Goal: Task Accomplishment & Management: Manage account settings

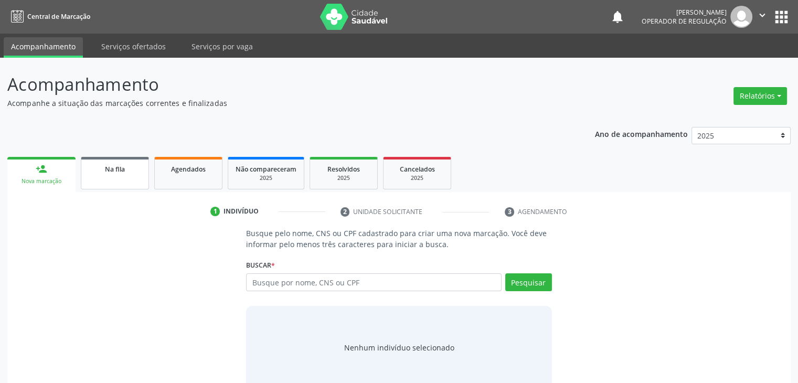
click at [122, 168] on span "Na fila" at bounding box center [115, 169] width 20 height 9
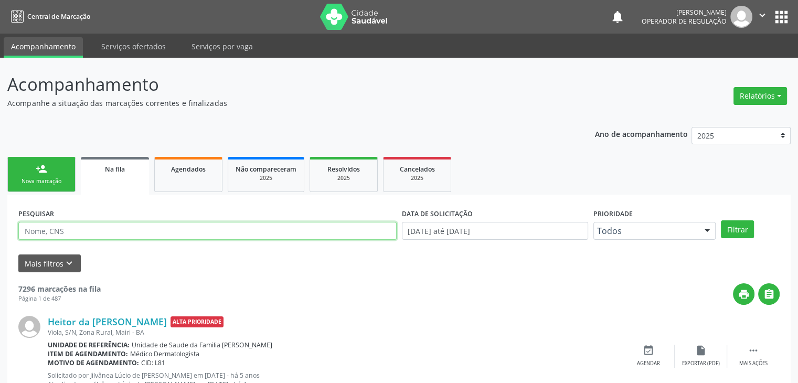
click at [98, 230] on input "text" at bounding box center [207, 231] width 378 height 18
click at [721, 220] on button "Filtrar" at bounding box center [737, 229] width 33 height 18
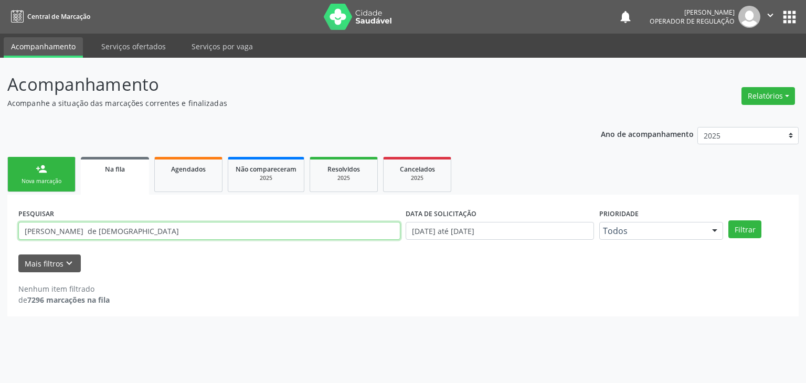
click at [112, 233] on input "[PERSON_NAME] de [DEMOGRAPHIC_DATA]" at bounding box center [209, 231] width 382 height 18
click at [728, 220] on button "Filtrar" at bounding box center [744, 229] width 33 height 18
click at [112, 233] on input "[PERSON_NAME] de" at bounding box center [209, 231] width 382 height 18
type input "j"
click at [728, 220] on button "Filtrar" at bounding box center [744, 229] width 33 height 18
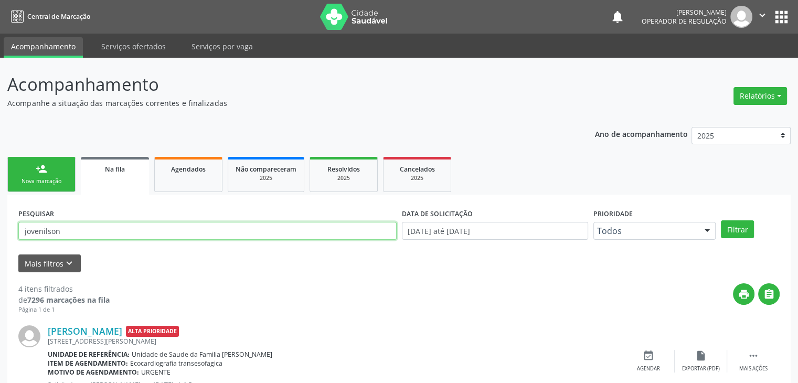
click at [115, 231] on input "jovenilson" at bounding box center [207, 231] width 378 height 18
type input "j"
click at [721, 220] on button "Filtrar" at bounding box center [737, 229] width 33 height 18
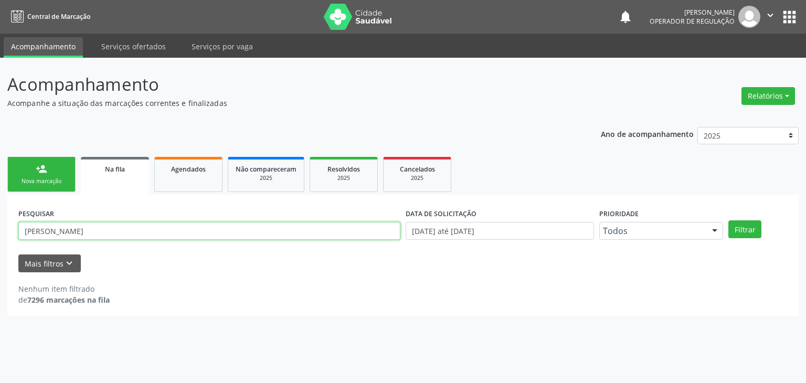
click at [331, 234] on input "[PERSON_NAME]" at bounding box center [209, 231] width 382 height 18
type input "r"
type input "[PERSON_NAME]"
click at [728, 220] on button "Filtrar" at bounding box center [744, 229] width 33 height 18
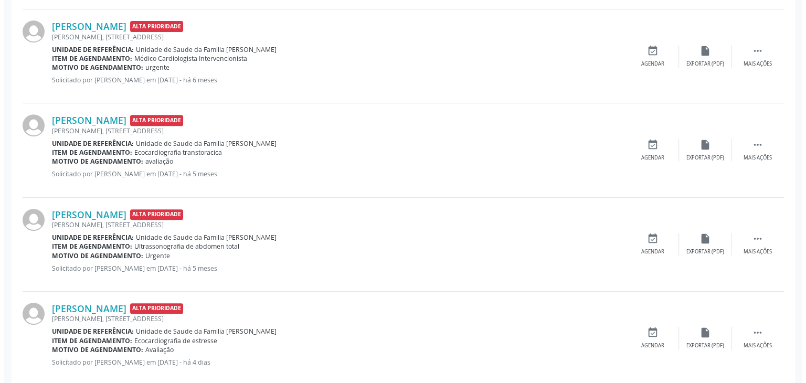
scroll to position [418, 0]
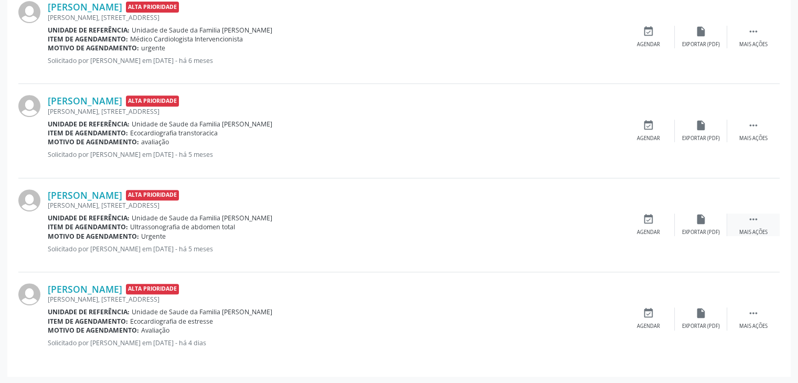
click at [765, 232] on div "Mais ações" at bounding box center [753, 232] width 28 height 7
click at [640, 221] on div "cancel Cancelar" at bounding box center [648, 224] width 52 height 23
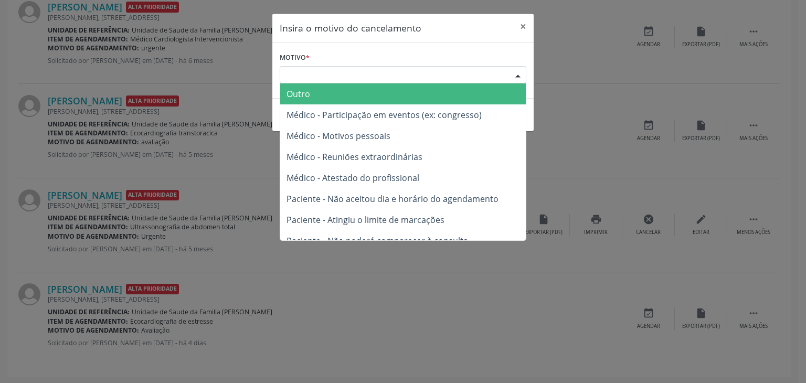
click at [438, 82] on div "Escolha o motivo" at bounding box center [403, 75] width 246 height 18
click at [425, 93] on span "Outro" at bounding box center [402, 93] width 245 height 21
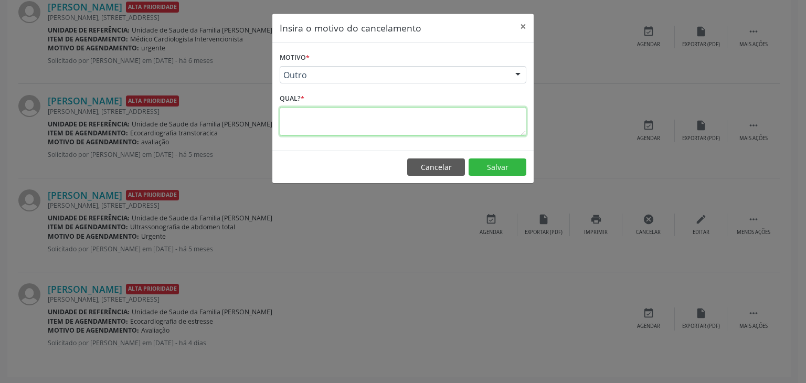
click at [385, 126] on textarea at bounding box center [403, 121] width 246 height 29
type textarea "e"
type textarea "EXAME REALIZADO"
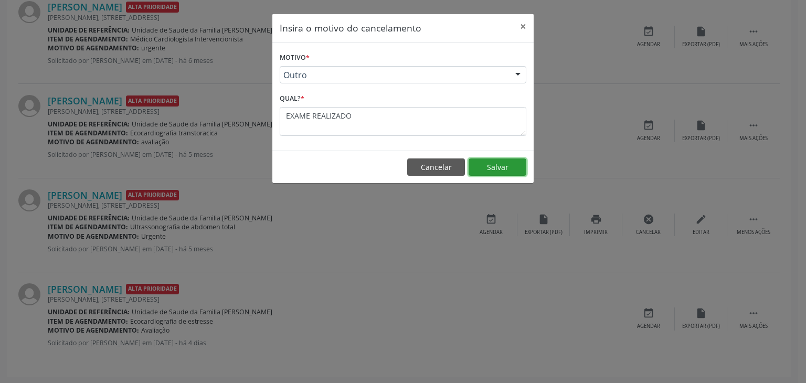
click at [495, 164] on button "Salvar" at bounding box center [497, 167] width 58 height 18
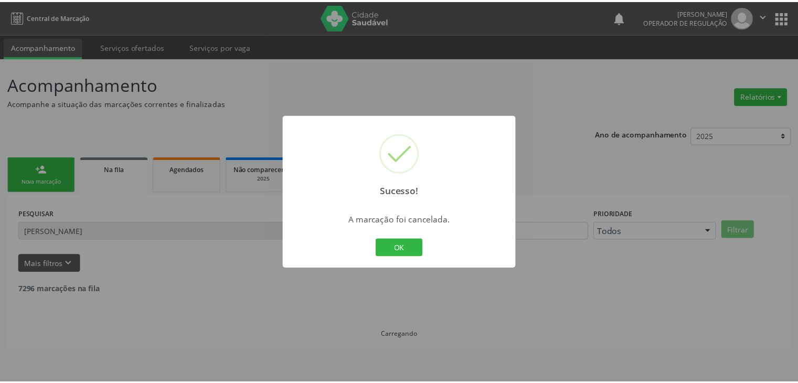
scroll to position [0, 0]
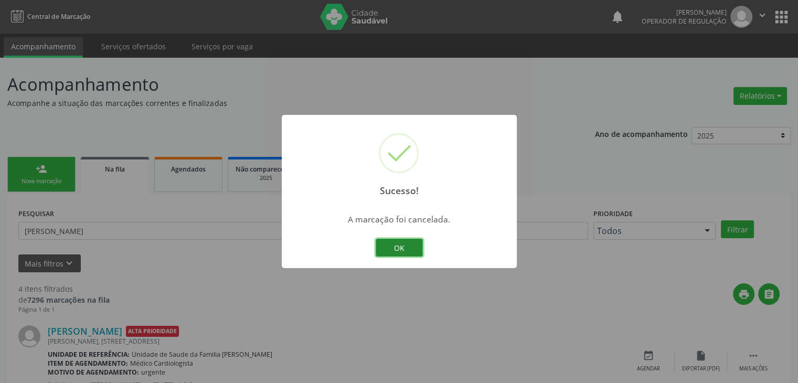
click at [389, 248] on button "OK" at bounding box center [399, 248] width 47 height 18
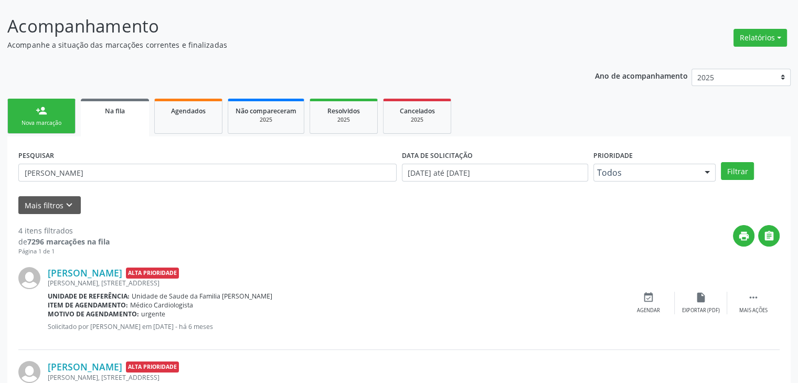
scroll to position [63, 0]
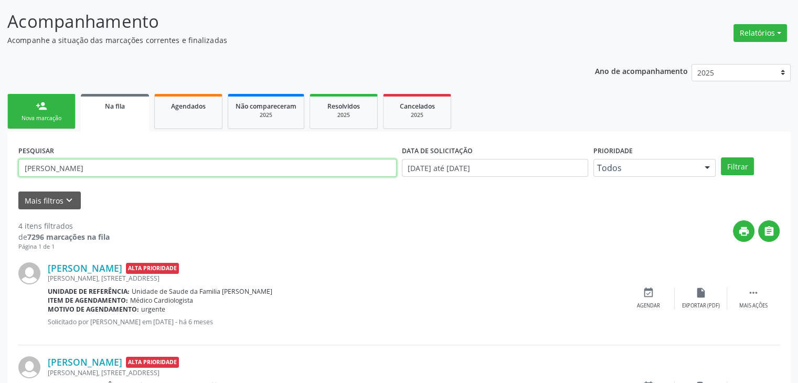
click at [254, 173] on input "[PERSON_NAME]" at bounding box center [207, 168] width 378 height 18
type input "r"
click at [721, 157] on button "Filtrar" at bounding box center [737, 166] width 33 height 18
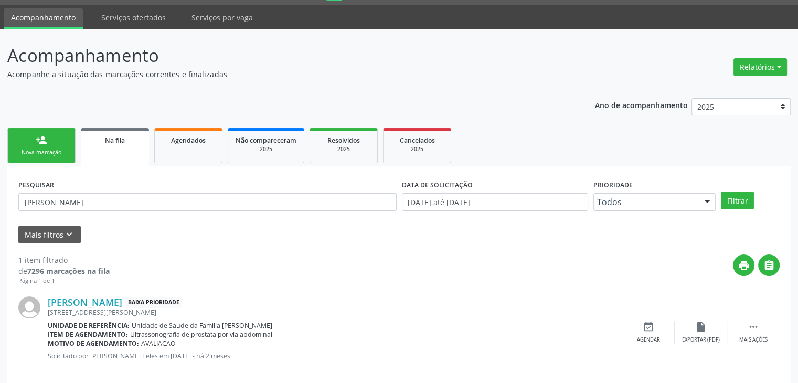
scroll to position [42, 0]
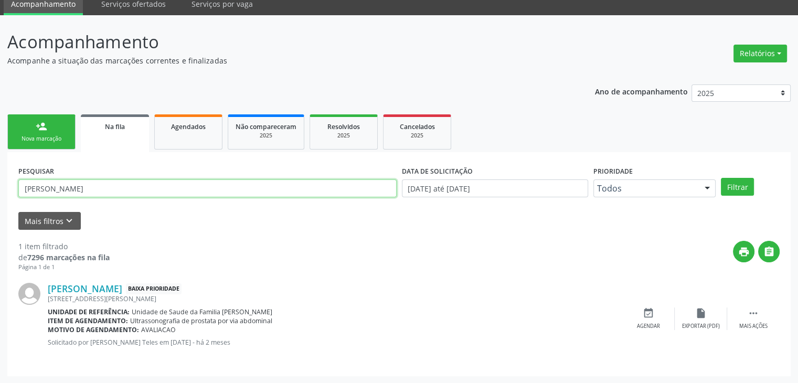
click at [276, 191] on input "[PERSON_NAME]" at bounding box center [207, 188] width 378 height 18
type input "E"
click at [276, 191] on input "text" at bounding box center [207, 188] width 378 height 18
type input "[PERSON_NAME]"
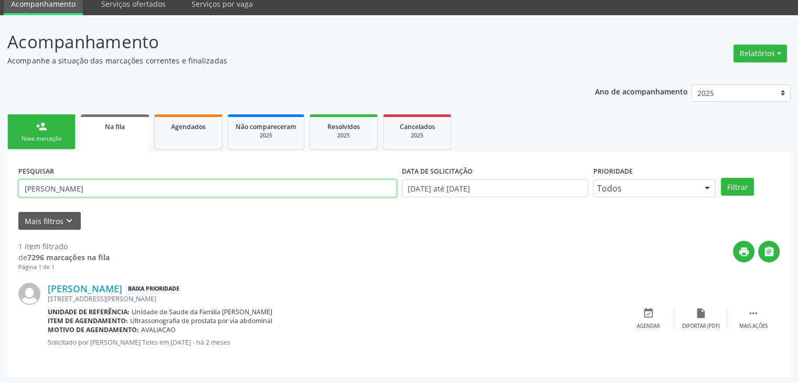
click at [721, 178] on button "Filtrar" at bounding box center [737, 187] width 33 height 18
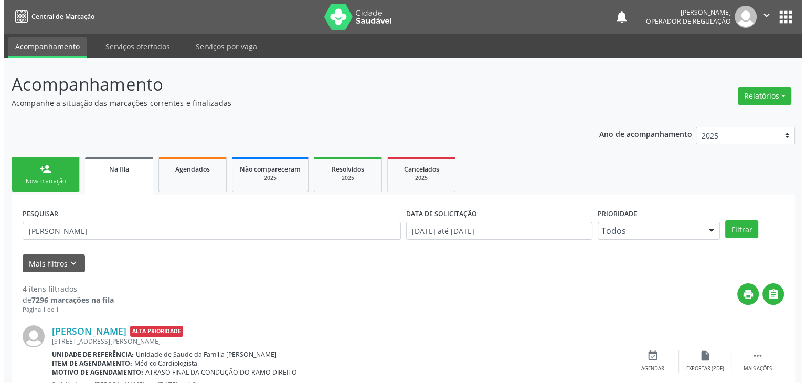
scroll to position [324, 0]
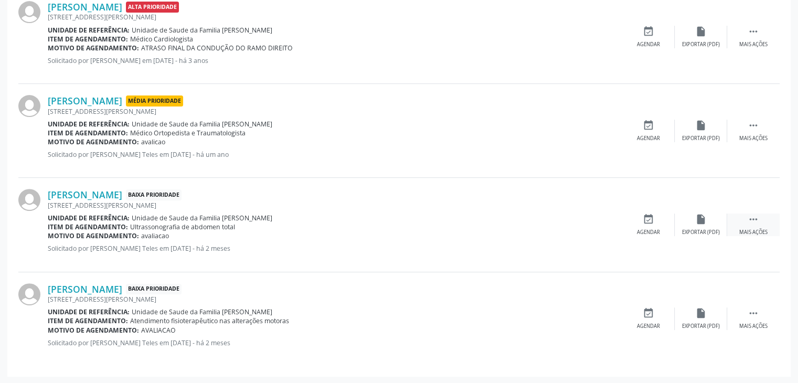
click at [747, 213] on icon "" at bounding box center [753, 219] width 12 height 12
click at [648, 224] on div "cancel Cancelar" at bounding box center [648, 224] width 52 height 23
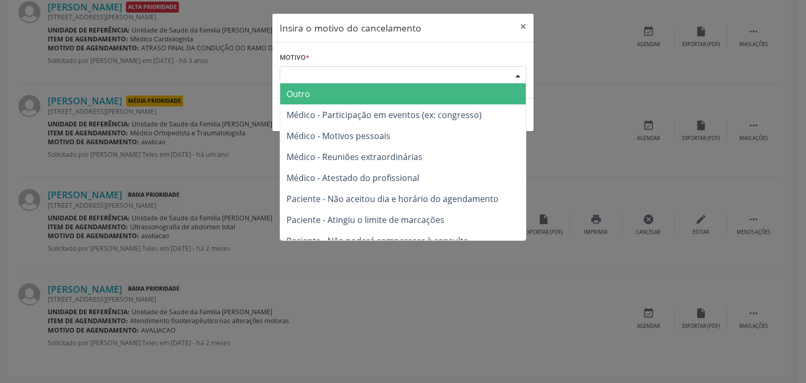
click at [478, 70] on div "Escolha o motivo" at bounding box center [403, 75] width 246 height 18
drag, startPoint x: 431, startPoint y: 95, endPoint x: 406, endPoint y: 90, distance: 25.2
click at [406, 90] on span "Outro" at bounding box center [402, 93] width 245 height 21
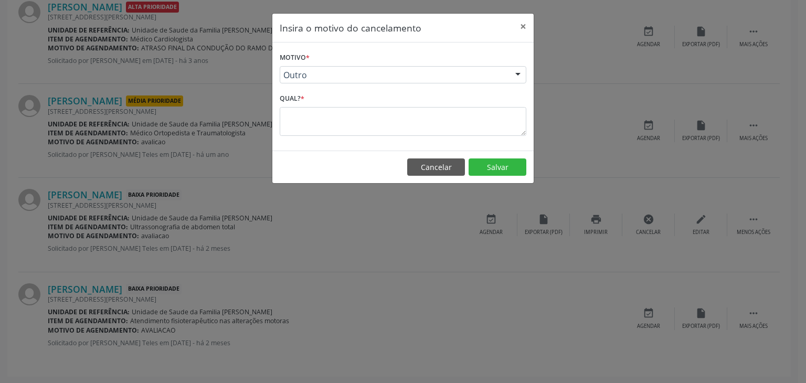
click at [406, 90] on form "Motivo * Outro Outro Médico - Participação em eventos (ex: congresso) Médico - …" at bounding box center [403, 93] width 246 height 86
click at [380, 112] on textarea at bounding box center [403, 121] width 246 height 29
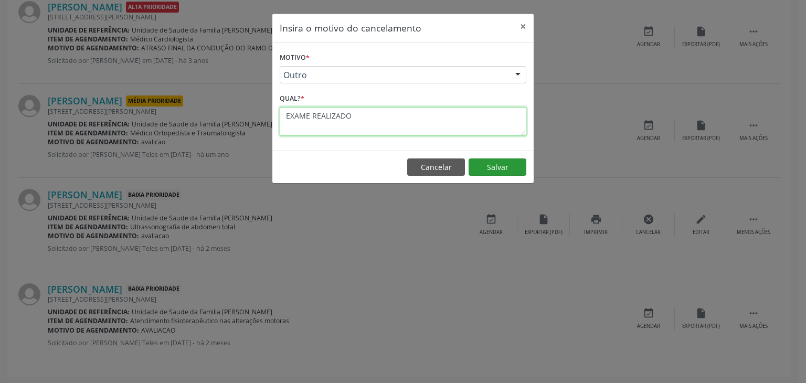
type textarea "EXAME REALIZADO"
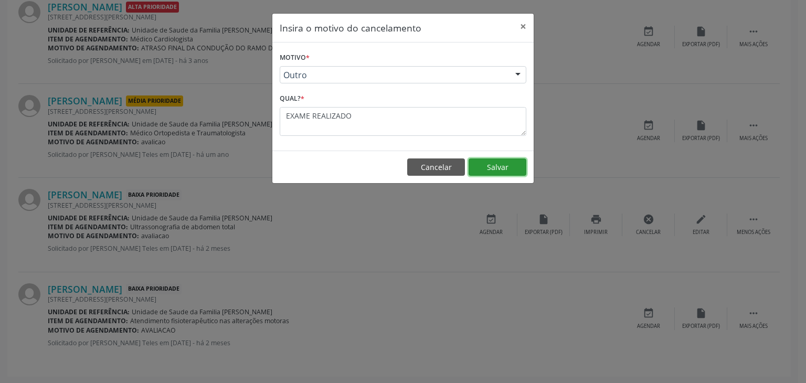
click at [495, 162] on button "Salvar" at bounding box center [497, 167] width 58 height 18
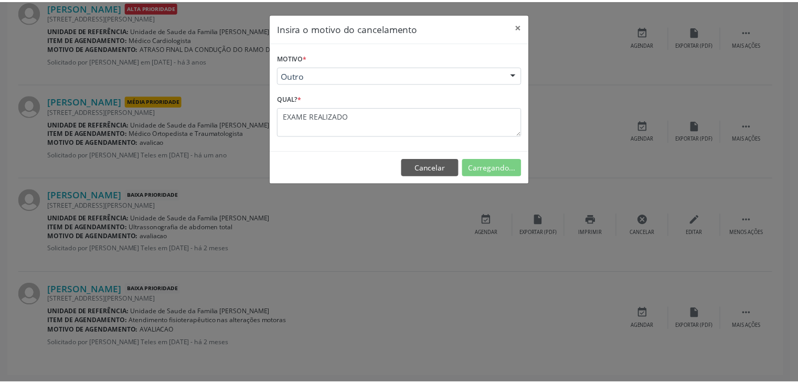
scroll to position [0, 0]
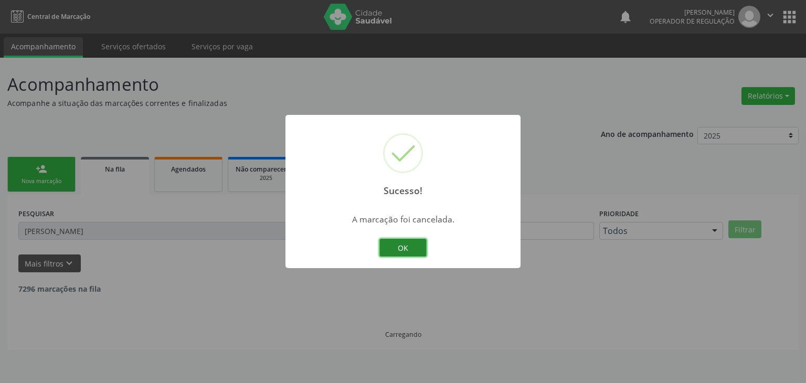
click at [401, 243] on button "OK" at bounding box center [402, 248] width 47 height 18
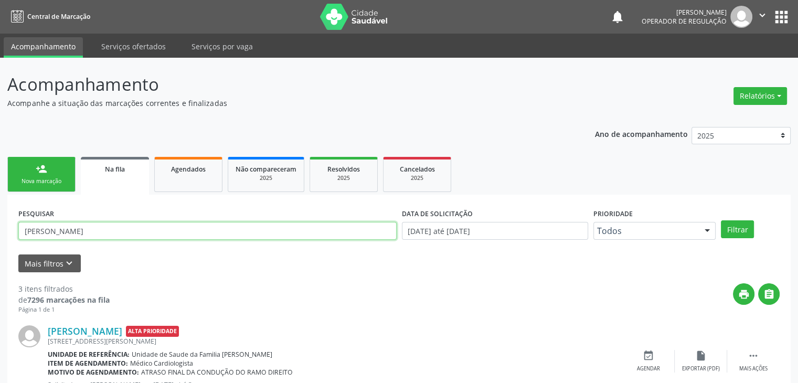
click at [307, 231] on input "[PERSON_NAME]" at bounding box center [207, 231] width 378 height 18
type input "R"
click at [721, 220] on button "Filtrar" at bounding box center [737, 229] width 33 height 18
click at [284, 228] on input "[PERSON_NAME]" at bounding box center [207, 231] width 378 height 18
type input "M"
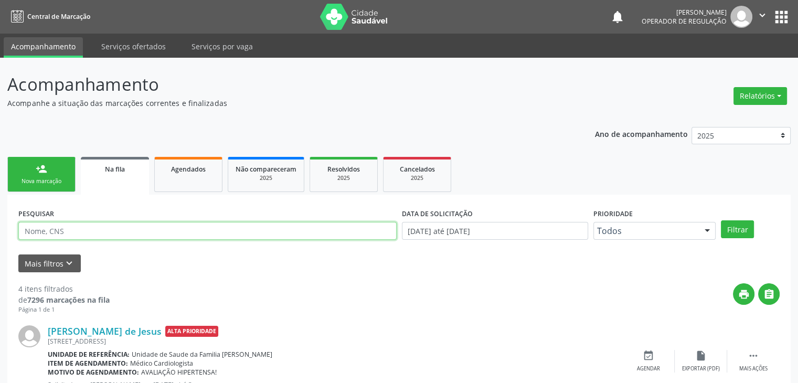
click at [284, 228] on input "text" at bounding box center [207, 231] width 378 height 18
type input "[PERSON_NAME]"
click at [721, 220] on button "Filtrar" at bounding box center [737, 229] width 33 height 18
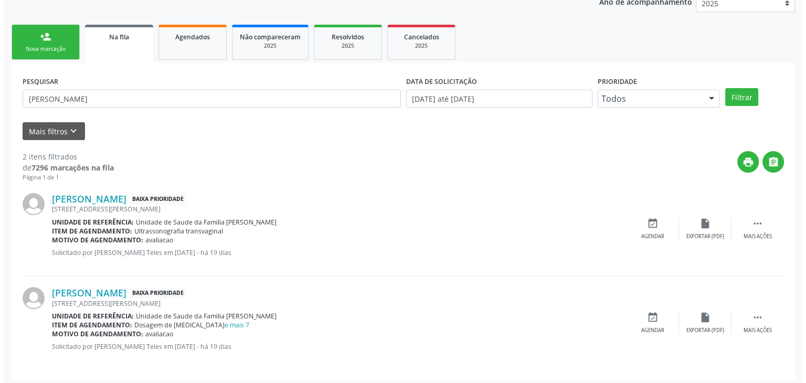
scroll to position [136, 0]
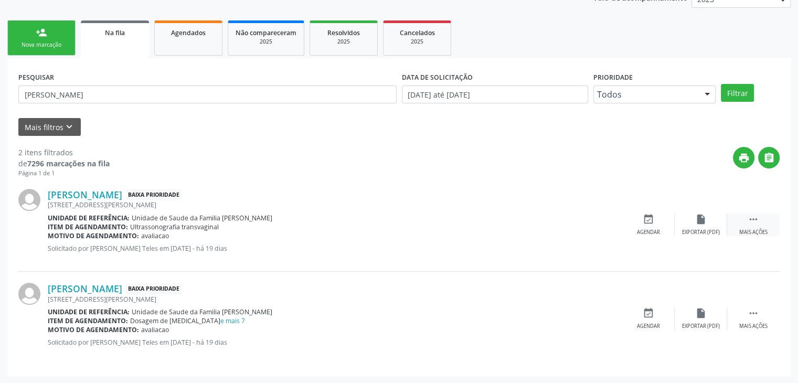
click at [760, 232] on div "Mais ações" at bounding box center [753, 232] width 28 height 7
click at [653, 223] on div "cancel Cancelar" at bounding box center [648, 224] width 52 height 23
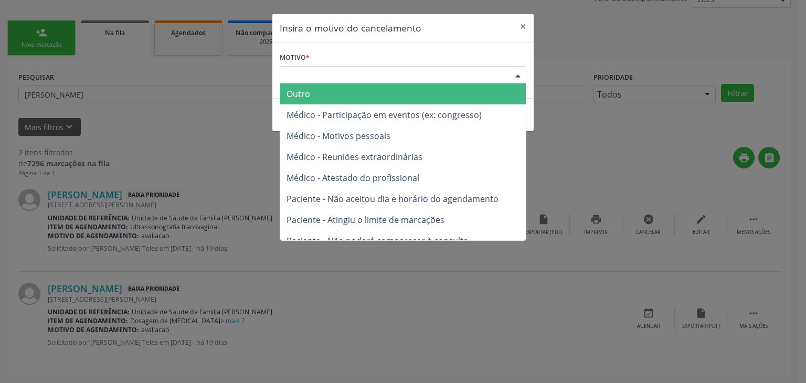
click at [470, 76] on div "Escolha o motivo" at bounding box center [403, 75] width 246 height 18
click at [428, 90] on span "Outro" at bounding box center [402, 93] width 245 height 21
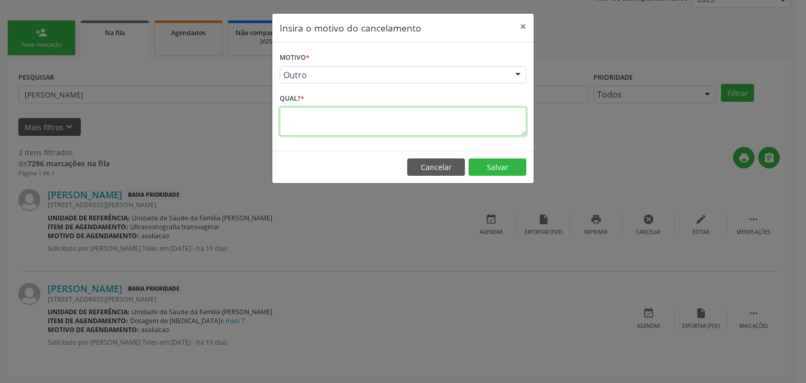
click at [351, 114] on textarea at bounding box center [403, 121] width 246 height 29
type textarea "EXAME REALIZADO"
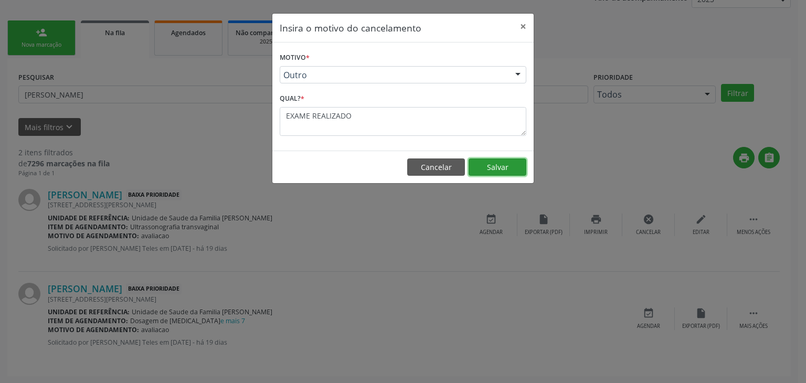
click at [497, 166] on button "Salvar" at bounding box center [497, 167] width 58 height 18
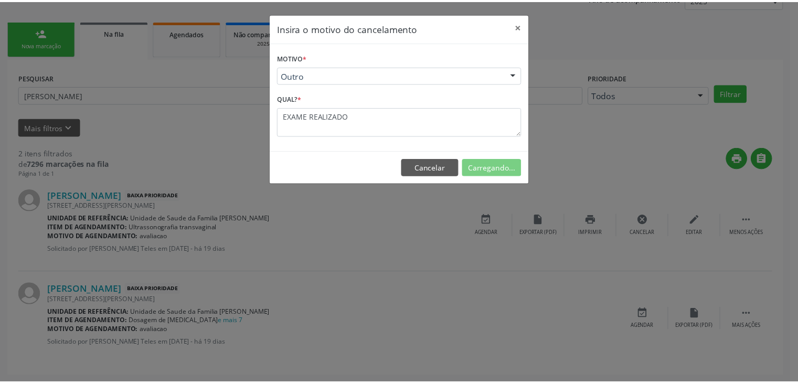
scroll to position [0, 0]
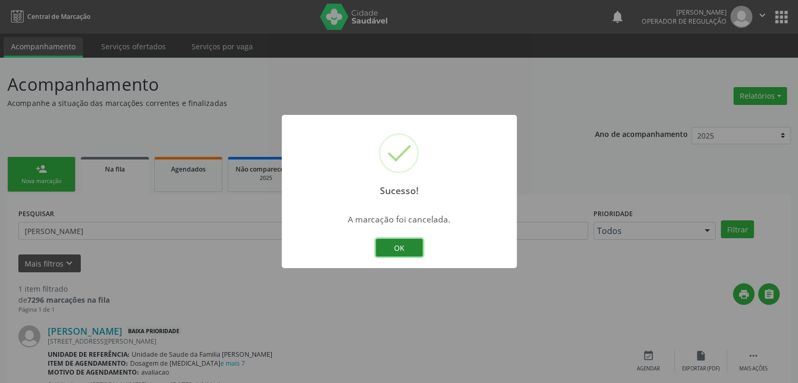
click at [407, 245] on button "OK" at bounding box center [399, 248] width 47 height 18
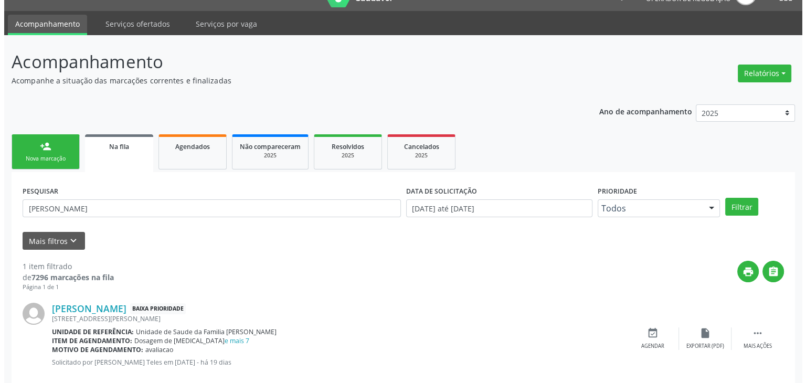
scroll to position [42, 0]
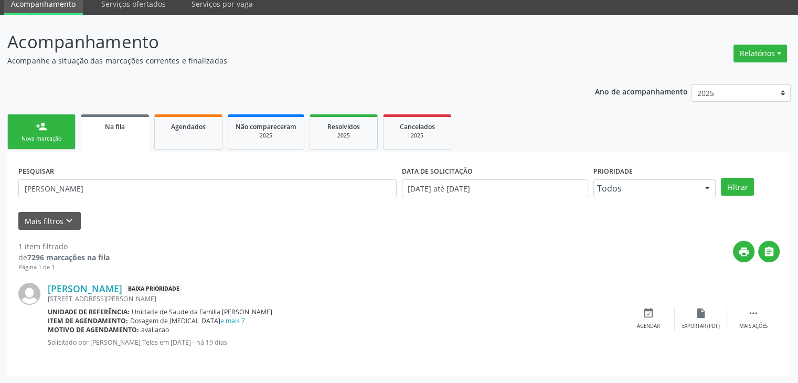
click at [218, 324] on div "Dosagem de [MEDICAL_DATA] e mais 7" at bounding box center [187, 320] width 115 height 9
click at [220, 318] on link "e mais 7" at bounding box center [232, 320] width 25 height 9
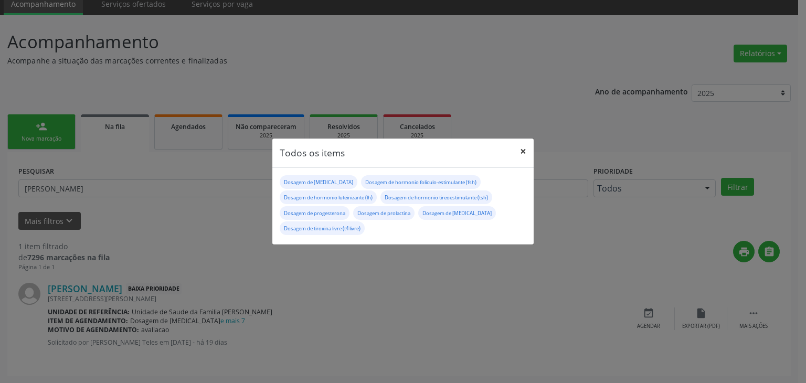
click at [531, 154] on button "×" at bounding box center [522, 151] width 21 height 26
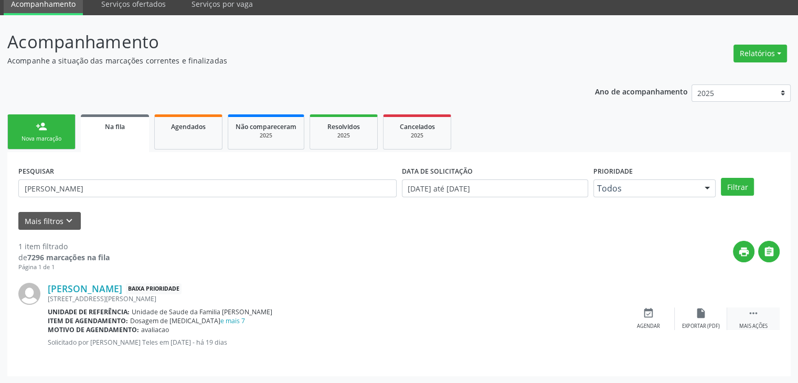
click at [743, 318] on div " Mais ações" at bounding box center [753, 318] width 52 height 23
click at [640, 314] on div "cancel Cancelar" at bounding box center [648, 318] width 52 height 23
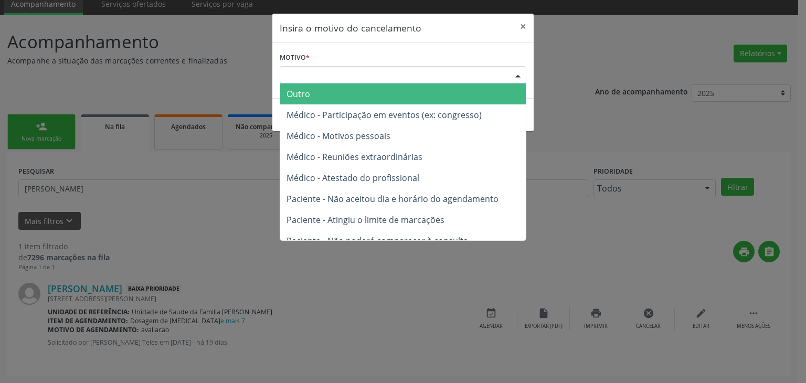
click at [465, 74] on div "Escolha o motivo" at bounding box center [403, 75] width 246 height 18
click at [396, 93] on span "Outro" at bounding box center [402, 93] width 245 height 21
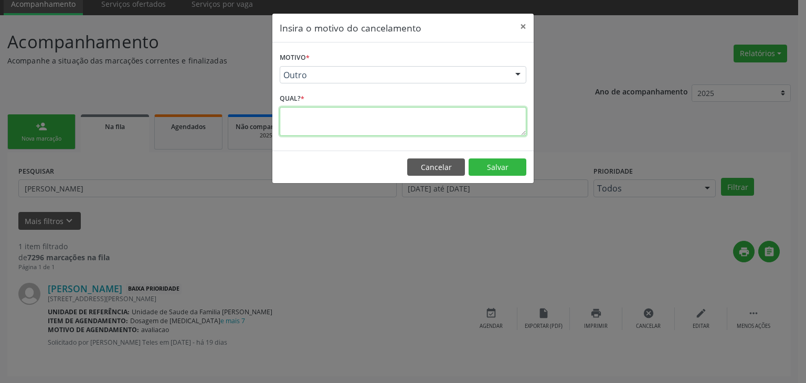
click at [342, 126] on textarea at bounding box center [403, 121] width 246 height 29
type textarea "EXAME REALIZADO"
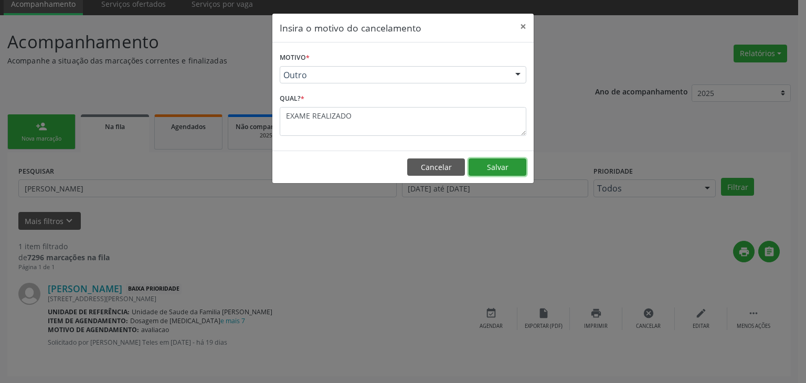
click at [486, 166] on button "Salvar" at bounding box center [497, 167] width 58 height 18
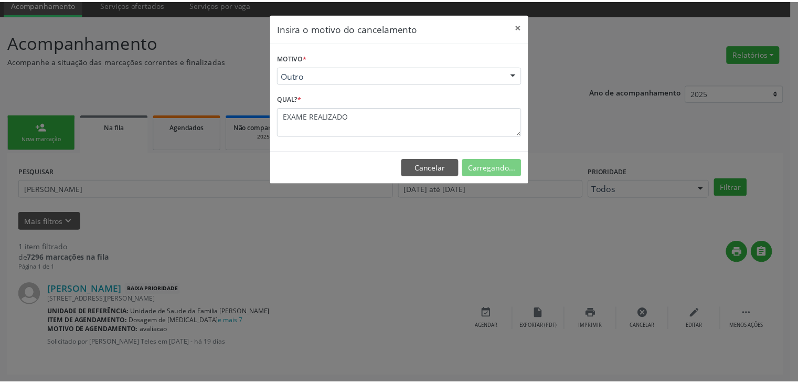
scroll to position [0, 0]
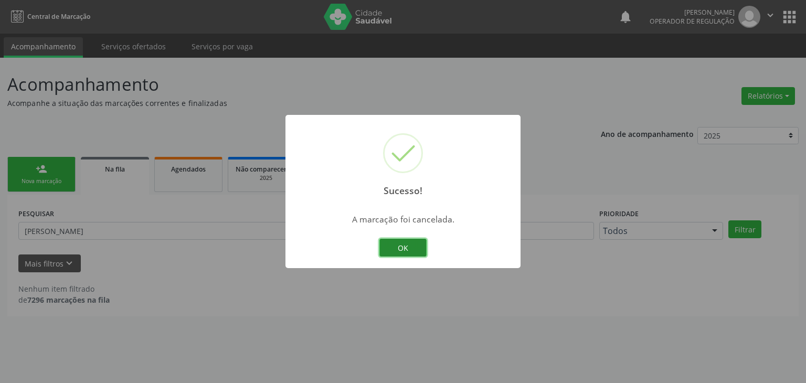
click at [402, 249] on button "OK" at bounding box center [402, 248] width 47 height 18
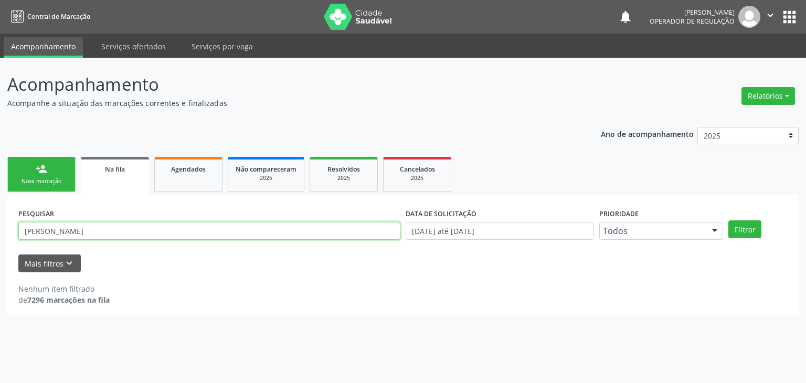
click at [318, 235] on input "[PERSON_NAME]" at bounding box center [209, 231] width 382 height 18
type input "L"
type input "[PERSON_NAME]"
click at [728, 220] on button "Filtrar" at bounding box center [744, 229] width 33 height 18
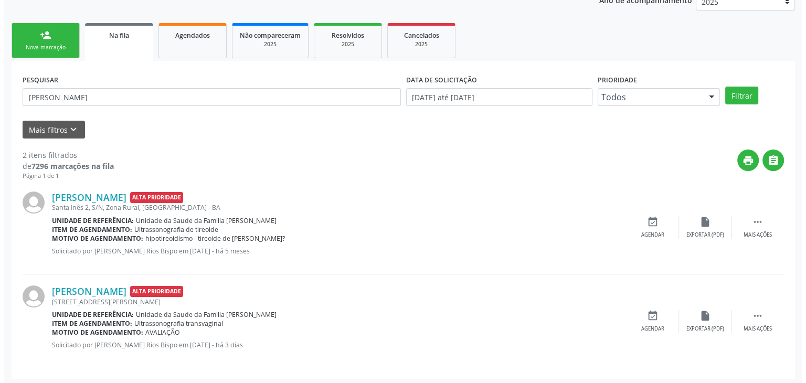
scroll to position [136, 0]
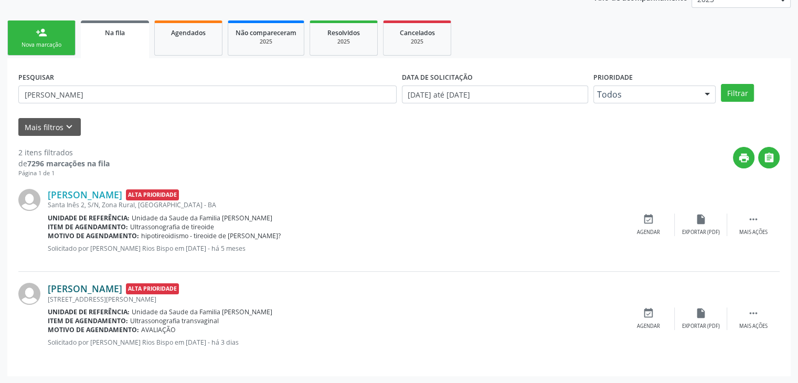
click at [91, 291] on link "[PERSON_NAME]" at bounding box center [85, 289] width 74 height 12
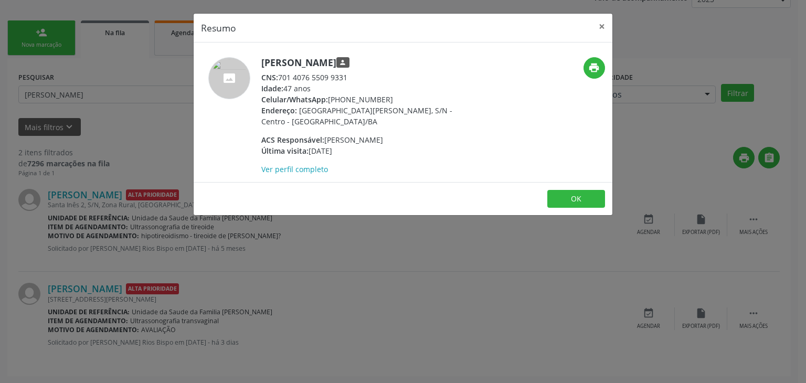
drag, startPoint x: 330, startPoint y: 102, endPoint x: 382, endPoint y: 102, distance: 51.9
click at [382, 102] on div "Celular/WhatsApp: [PHONE_NUMBER]" at bounding box center [363, 99] width 204 height 11
drag, startPoint x: 329, startPoint y: 99, endPoint x: 385, endPoint y: 101, distance: 56.1
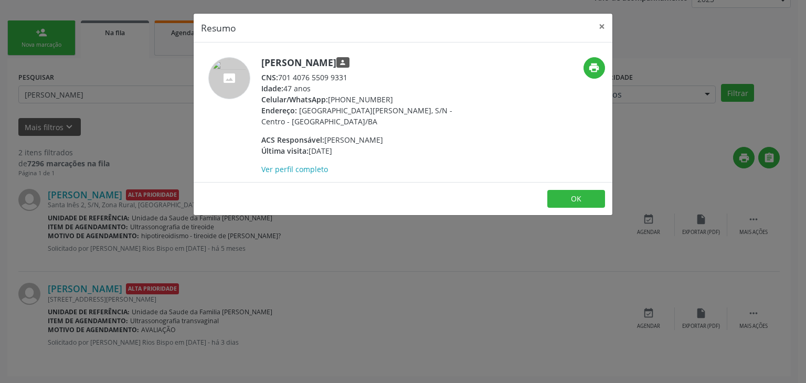
click at [385, 101] on div "Celular/WhatsApp: [PHONE_NUMBER]" at bounding box center [363, 99] width 204 height 11
copy div "[PHONE_NUMBER]"
click at [597, 25] on button "×" at bounding box center [601, 27] width 21 height 26
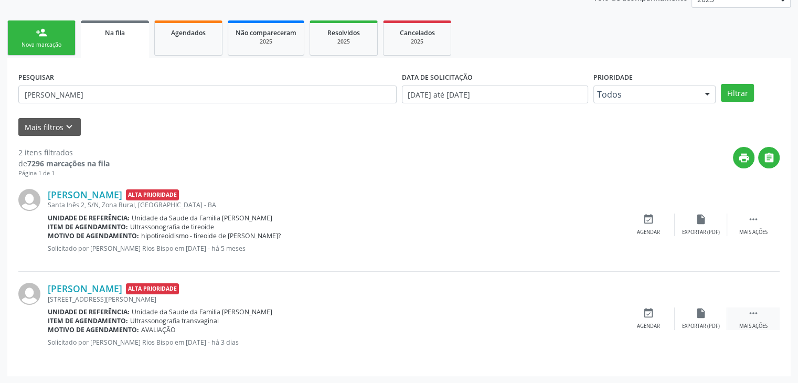
click at [745, 307] on div " Mais ações" at bounding box center [753, 318] width 52 height 23
click at [661, 316] on div "cancel Cancelar" at bounding box center [648, 318] width 52 height 23
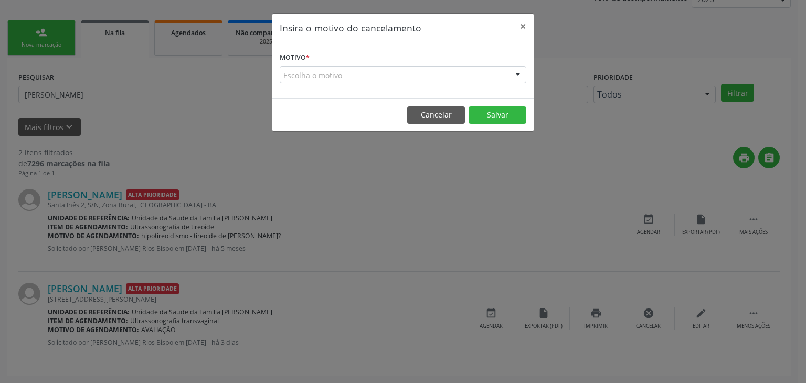
click at [459, 65] on form "Motivo * Escolha o motivo Outro Médico - Participação em eventos (ex: congresso…" at bounding box center [403, 67] width 246 height 34
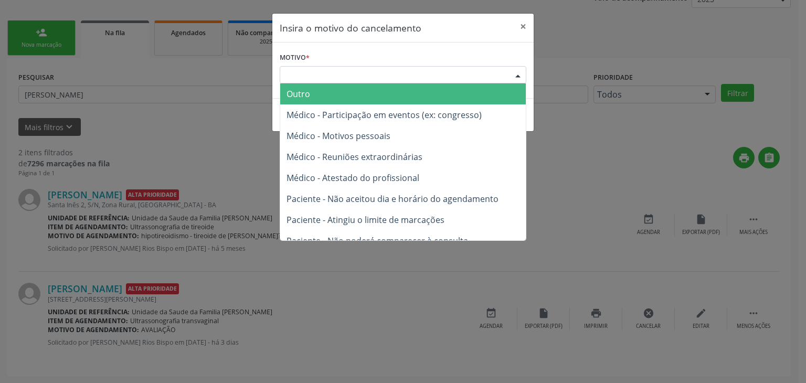
click at [457, 72] on div "Escolha o motivo" at bounding box center [403, 75] width 246 height 18
click at [430, 93] on span "Outro" at bounding box center [402, 93] width 245 height 21
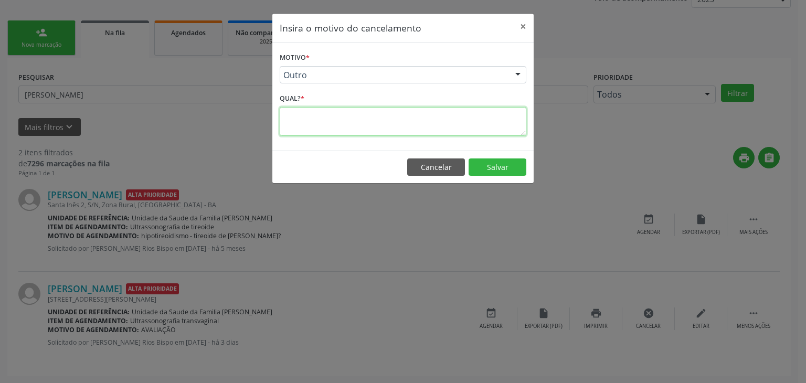
click at [357, 126] on textarea at bounding box center [403, 121] width 246 height 29
type textarea "EXAME REALIZADO"
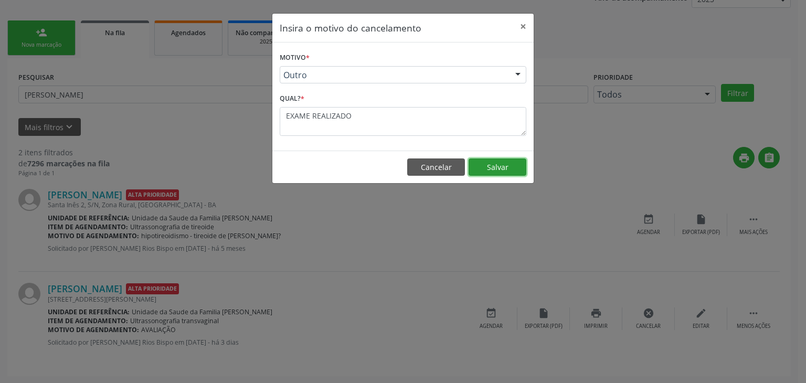
click at [495, 167] on button "Salvar" at bounding box center [497, 167] width 58 height 18
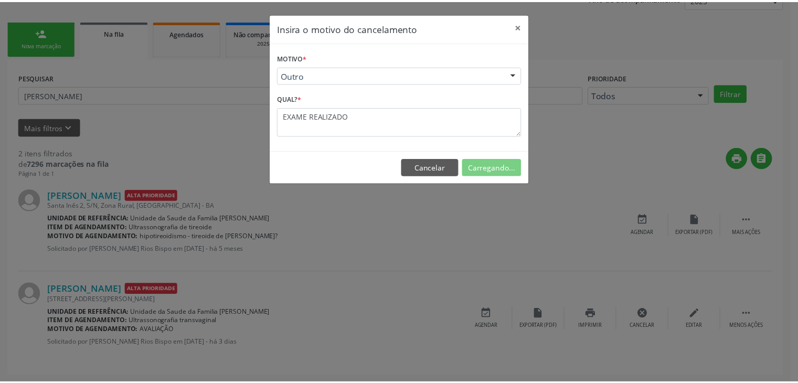
scroll to position [0, 0]
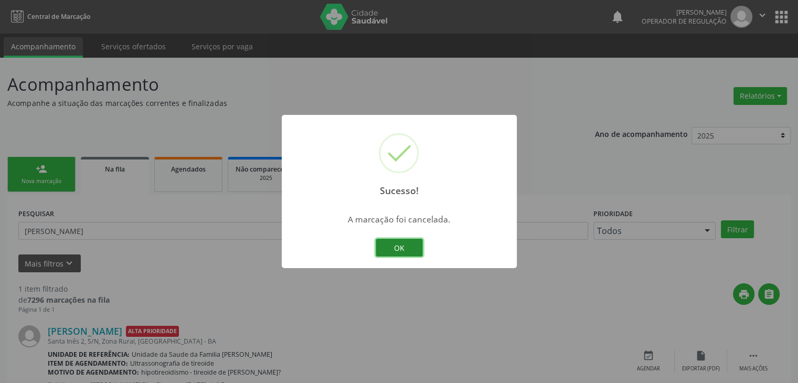
click at [409, 247] on button "OK" at bounding box center [399, 248] width 47 height 18
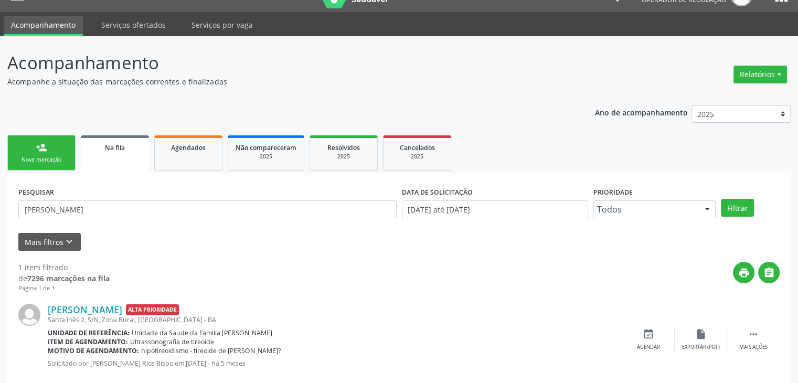
scroll to position [42, 0]
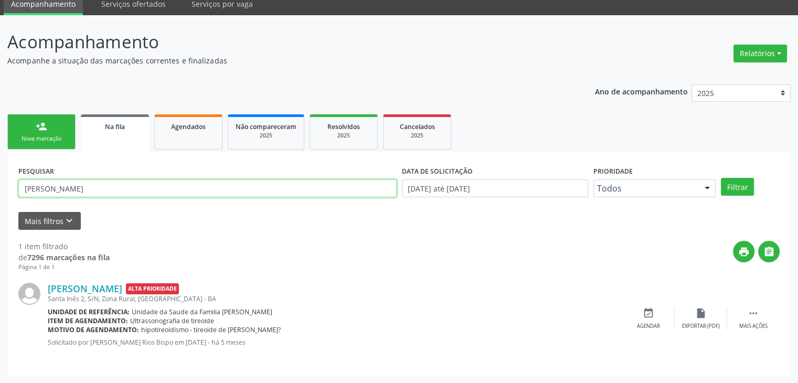
click at [274, 187] on input "[PERSON_NAME]" at bounding box center [207, 188] width 378 height 18
type input "E"
click at [721, 178] on button "Filtrar" at bounding box center [737, 187] width 33 height 18
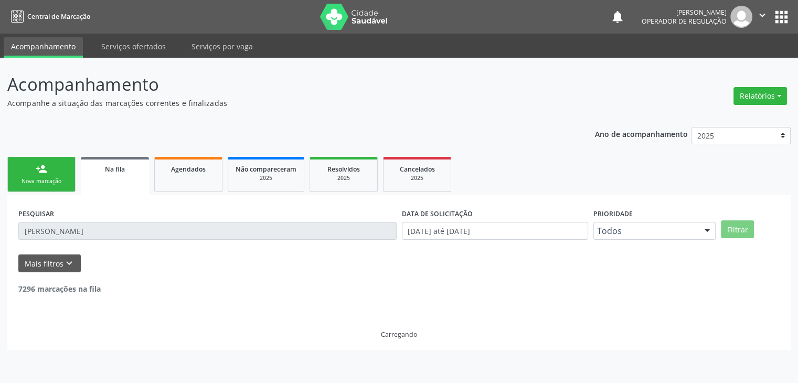
scroll to position [0, 0]
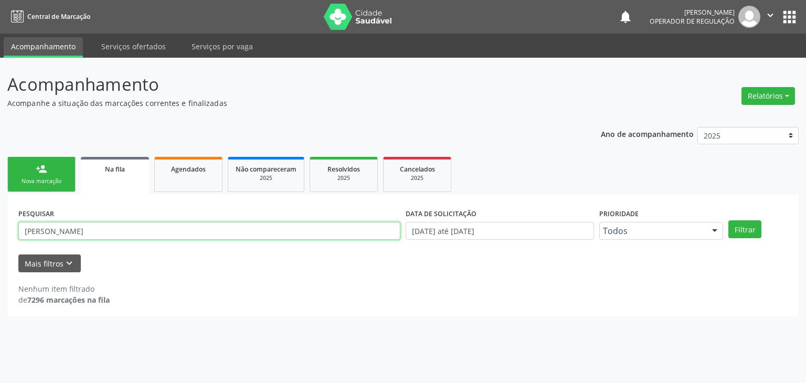
click at [210, 229] on input "[PERSON_NAME]" at bounding box center [209, 231] width 382 height 18
type input "E"
click at [170, 229] on input "text" at bounding box center [209, 231] width 382 height 18
type input "[PERSON_NAME] DAS MERCES"
click at [728, 220] on button "Filtrar" at bounding box center [744, 229] width 33 height 18
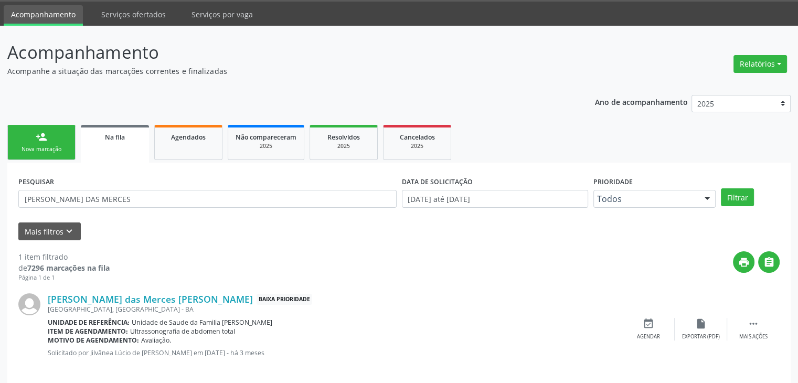
scroll to position [42, 0]
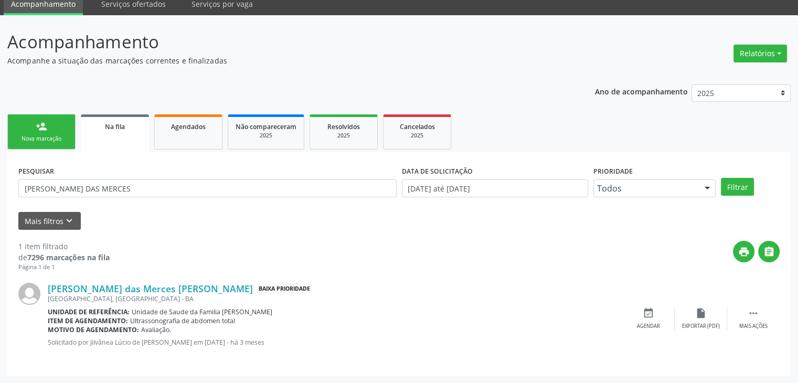
click at [476, 303] on div "[PERSON_NAME] das Merces [PERSON_NAME] Baixa Prioridade [STREET_ADDRESS] Unidad…" at bounding box center [335, 318] width 574 height 71
